Goal: Task Accomplishment & Management: Manage account settings

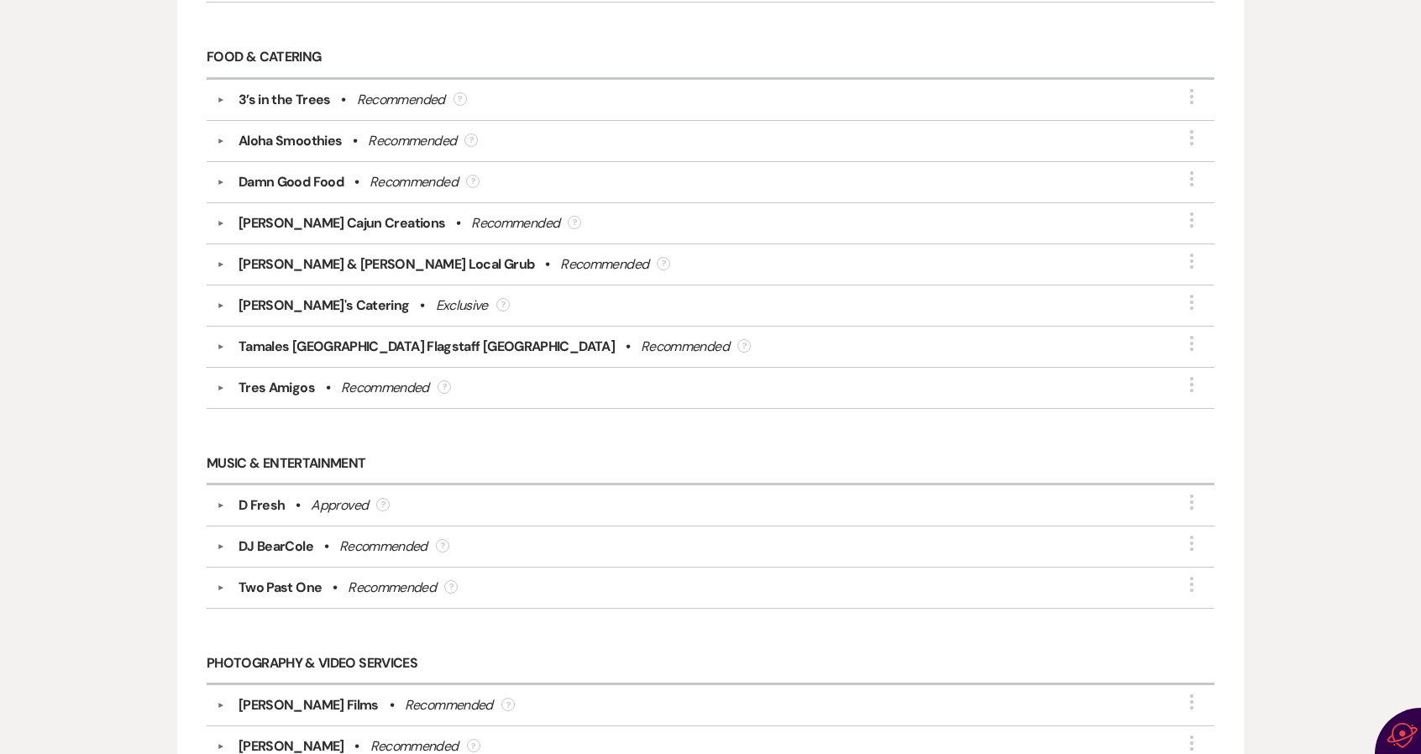
scroll to position [924, 0]
click at [1190, 494] on use "button" at bounding box center [1191, 501] width 3 height 15
click at [1018, 530] on button "Delete" at bounding box center [1094, 539] width 189 height 26
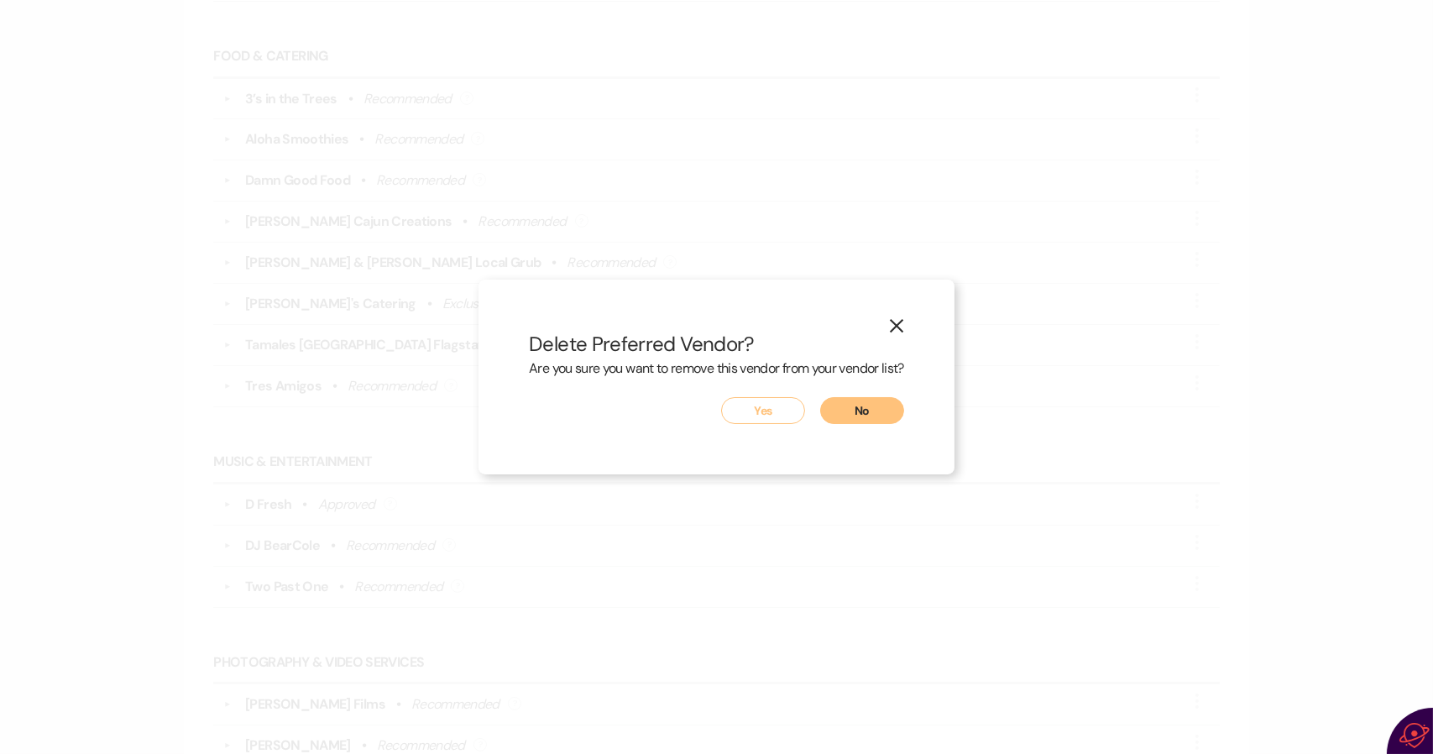
click at [769, 414] on button "Yes" at bounding box center [763, 410] width 84 height 27
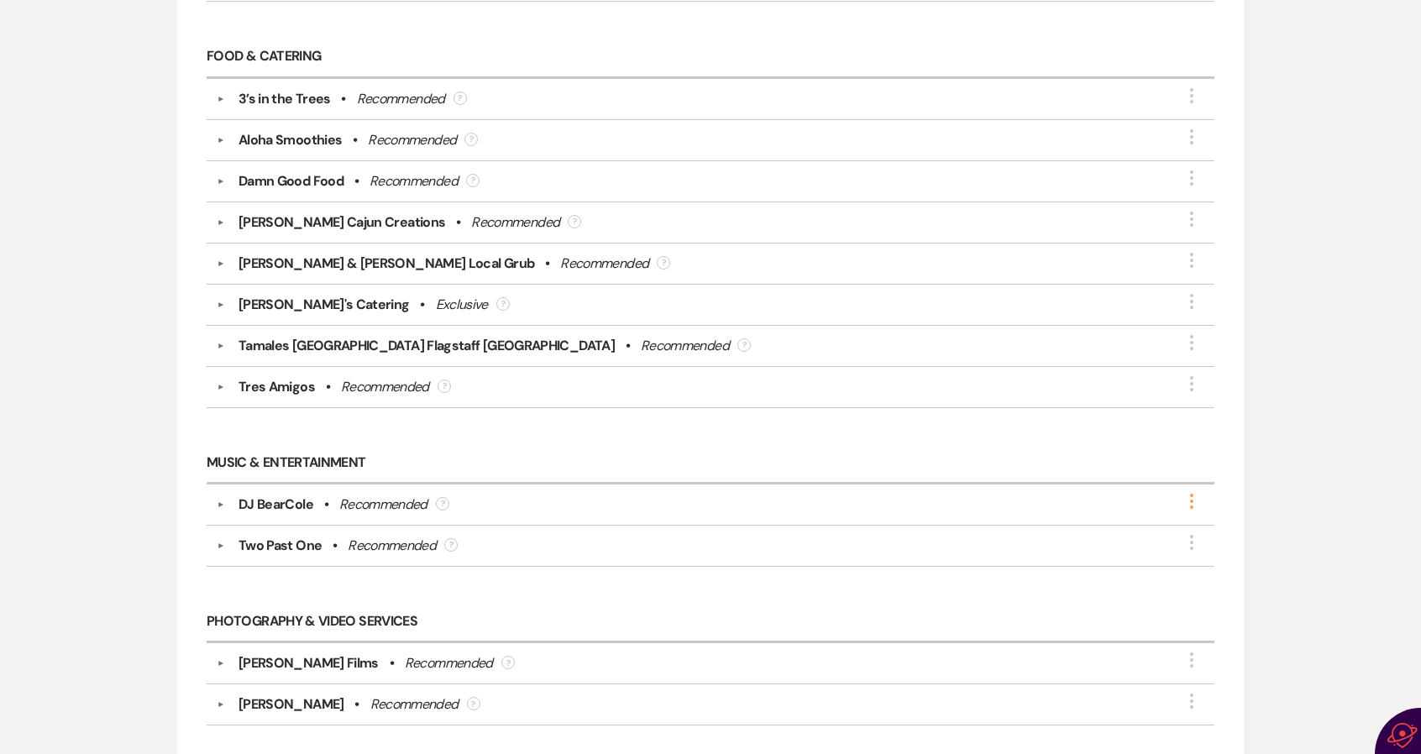
click at [1191, 491] on icon "More" at bounding box center [1191, 501] width 20 height 20
click at [1035, 526] on button "Delete" at bounding box center [1094, 539] width 189 height 26
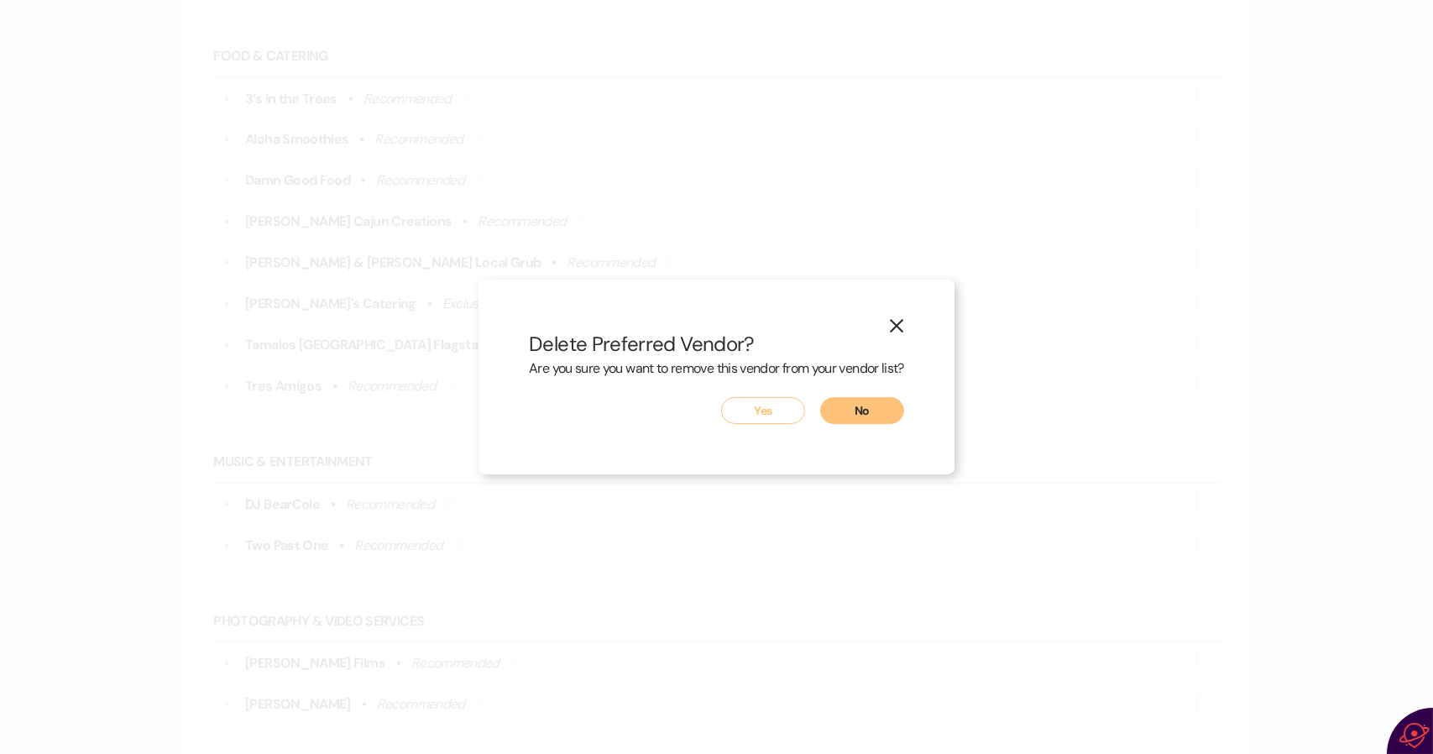
click at [768, 410] on button "Yes" at bounding box center [763, 410] width 84 height 27
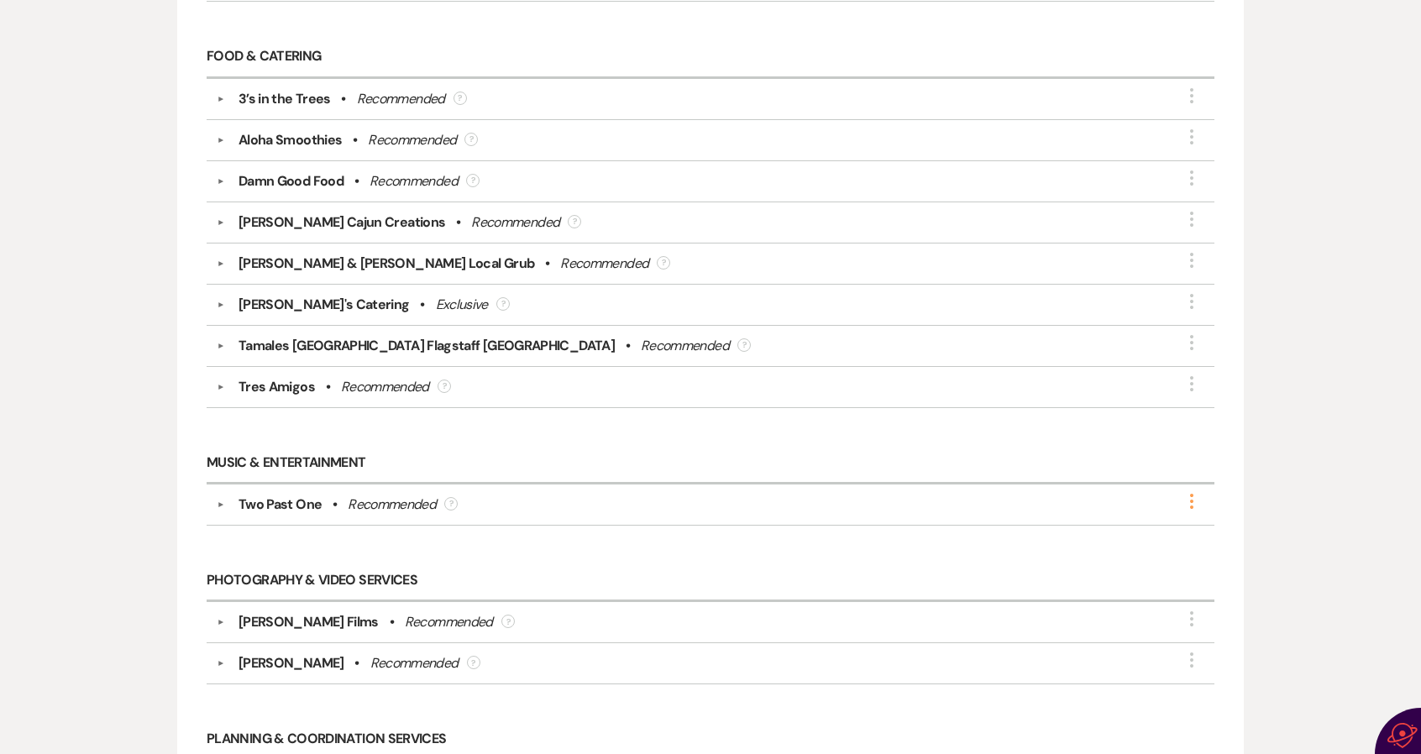
click at [1186, 493] on icon "More" at bounding box center [1191, 501] width 20 height 20
click at [1066, 529] on button "Delete" at bounding box center [1094, 539] width 189 height 26
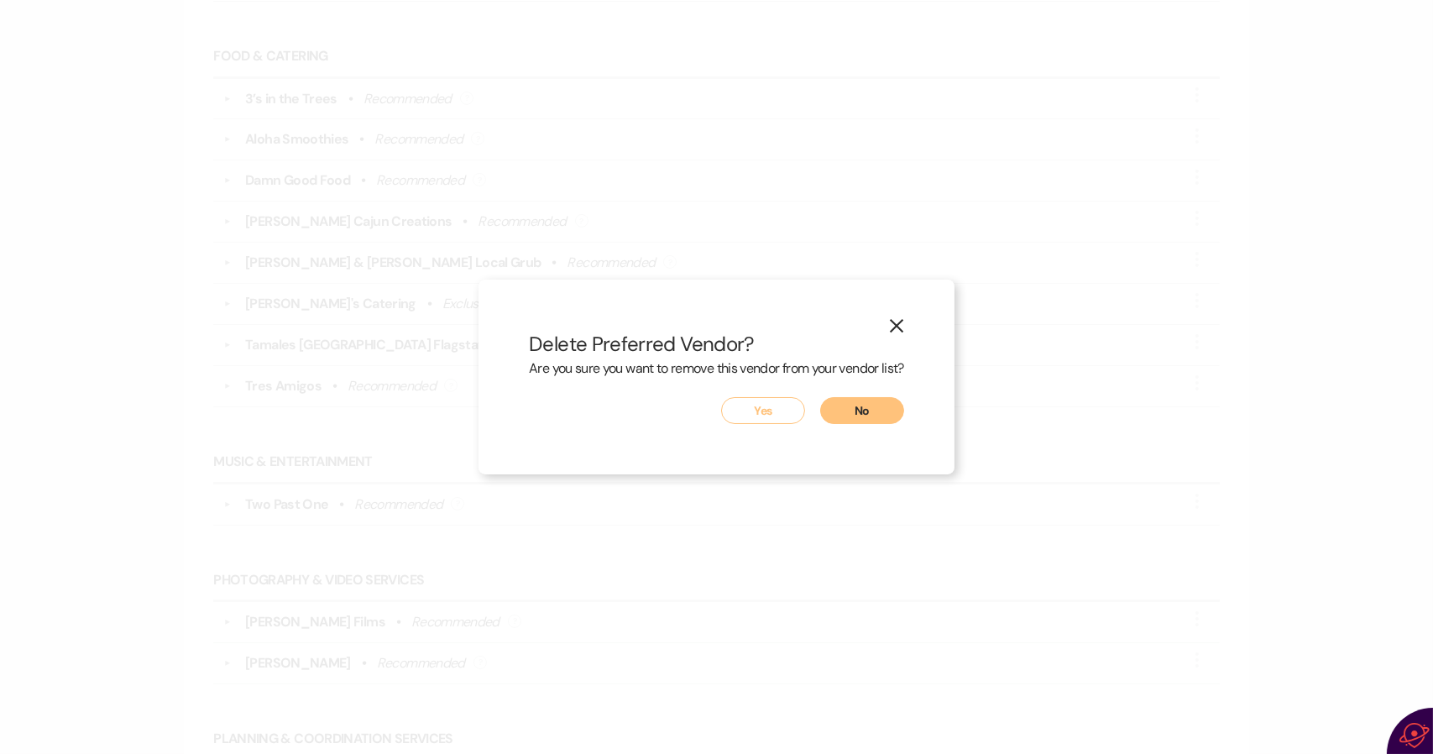
click at [779, 413] on button "Yes" at bounding box center [763, 410] width 84 height 27
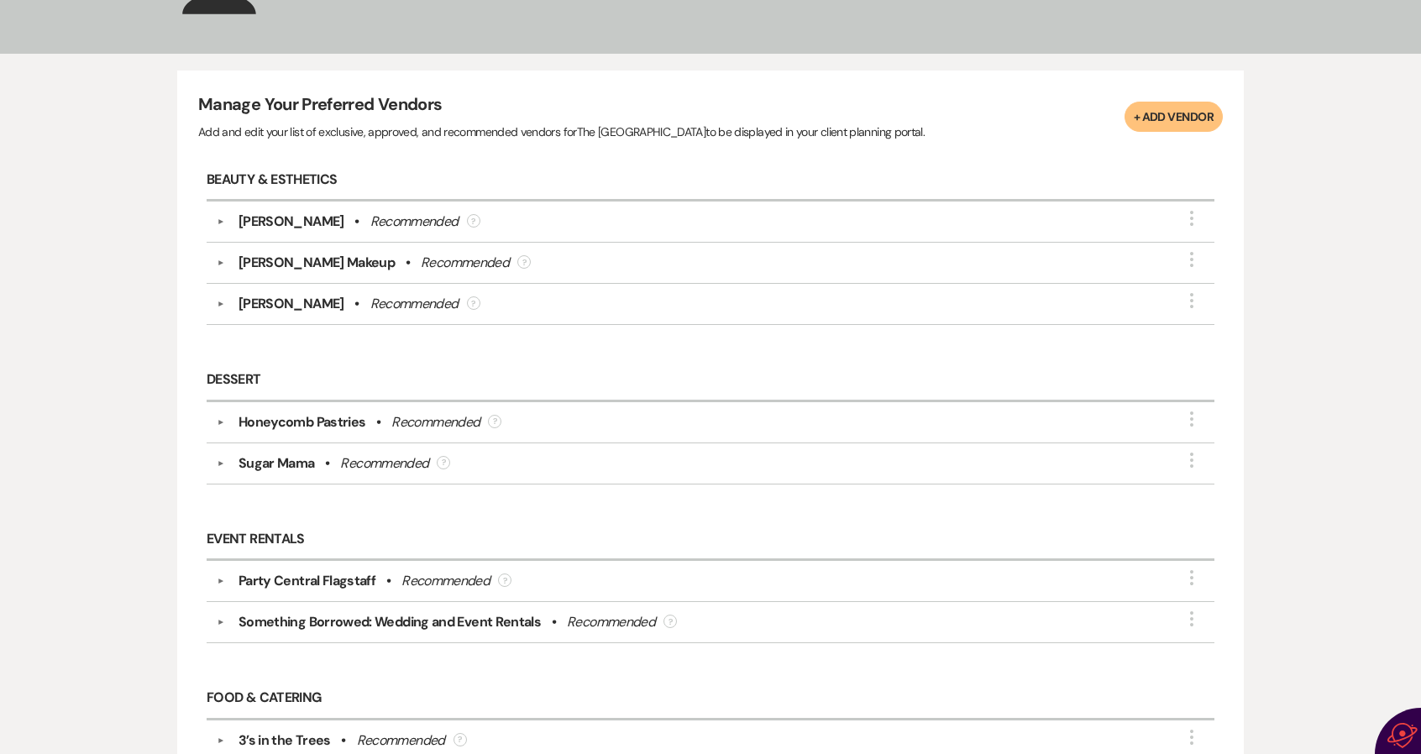
scroll to position [30, 0]
